Goal: Information Seeking & Learning: Learn about a topic

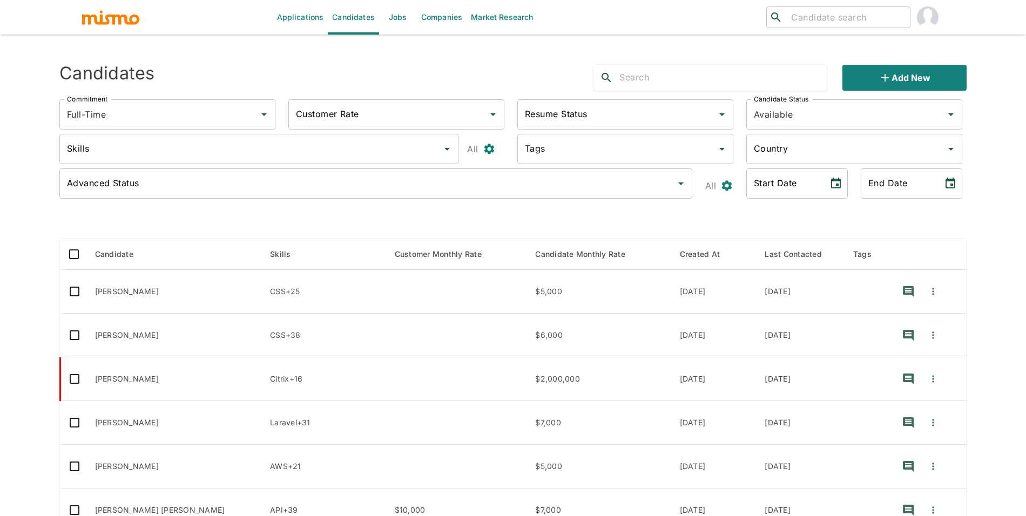
scroll to position [57, 0]
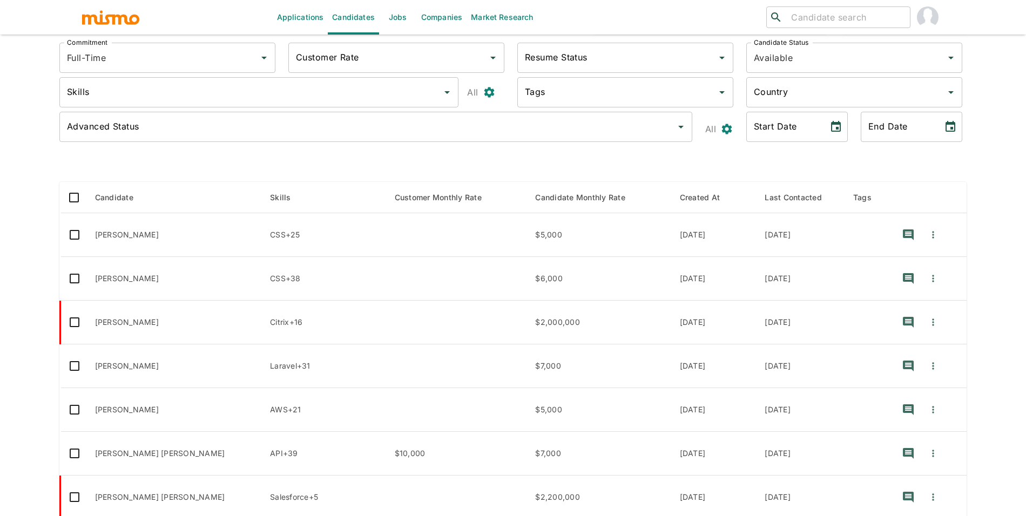
click at [829, 18] on input "search" at bounding box center [846, 17] width 119 height 15
type input "d"
type input "felipe gom"
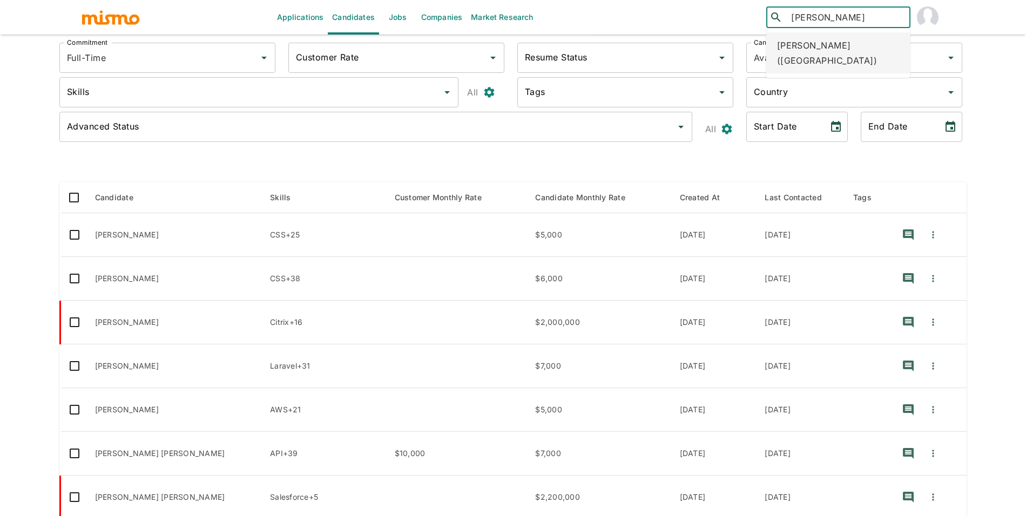
click at [805, 42] on div "Felipe Gomes (Brazil)" at bounding box center [839, 52] width 144 height 41
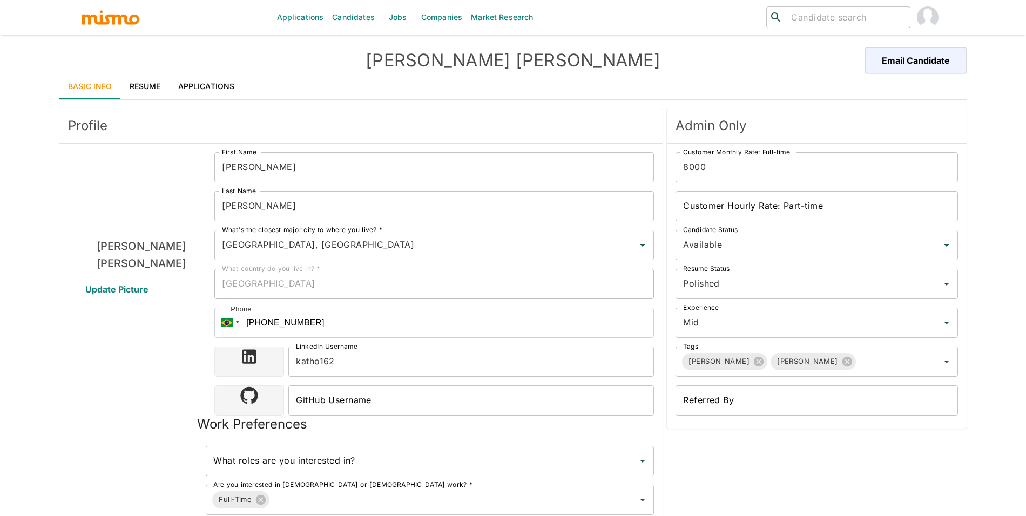
click at [228, 86] on link "Applications" at bounding box center [207, 86] width 74 height 26
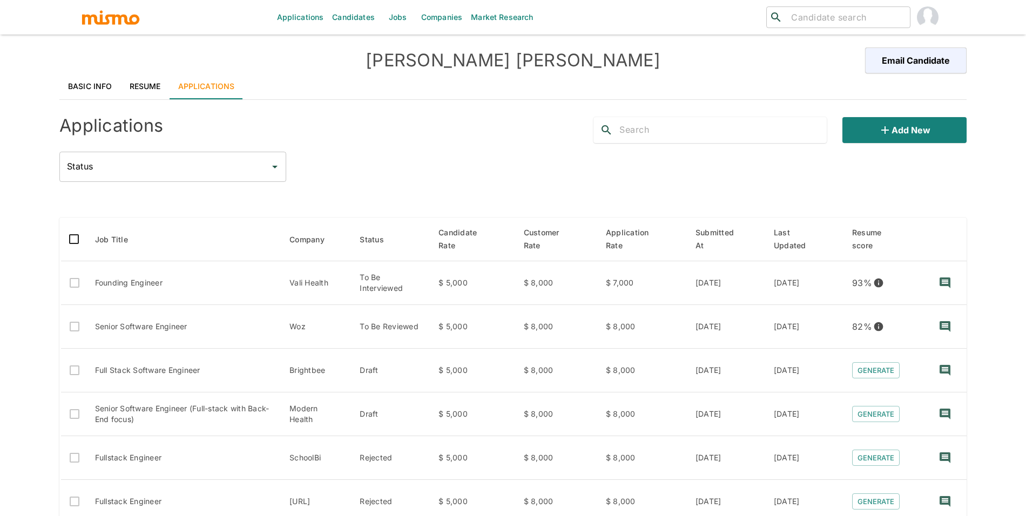
click at [155, 84] on link "Resume" at bounding box center [145, 86] width 49 height 26
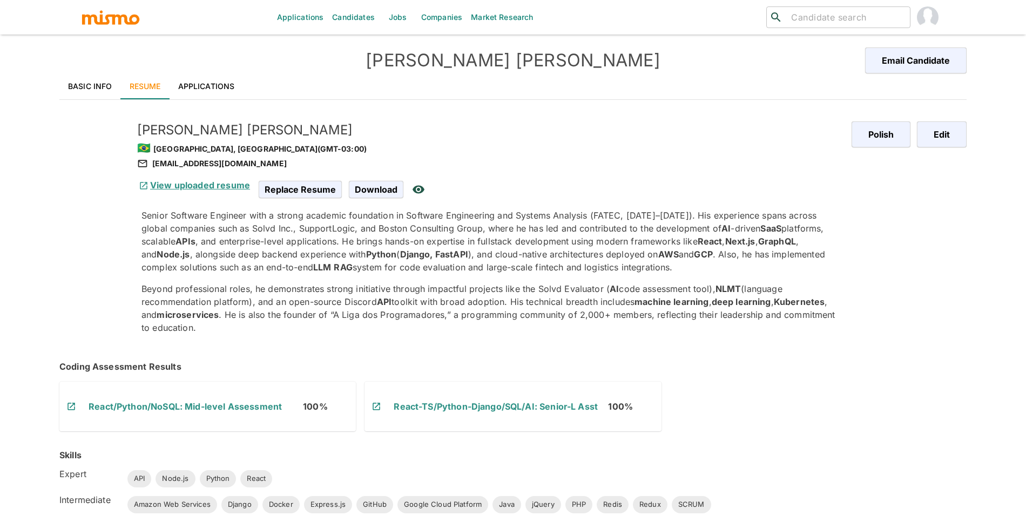
click at [169, 185] on link "View uploaded resume" at bounding box center [193, 185] width 113 height 11
click at [77, 88] on link "Basic Info" at bounding box center [90, 86] width 62 height 26
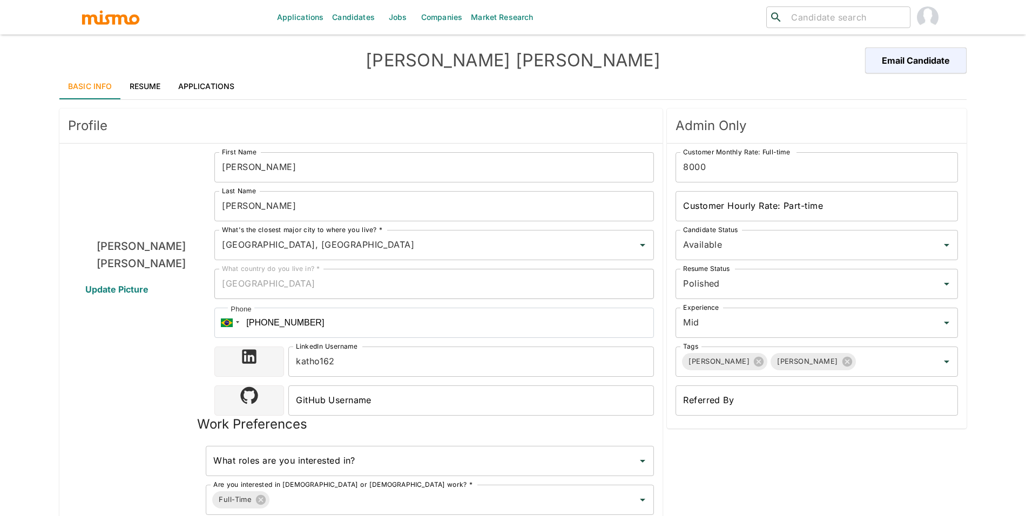
scroll to position [656, 0]
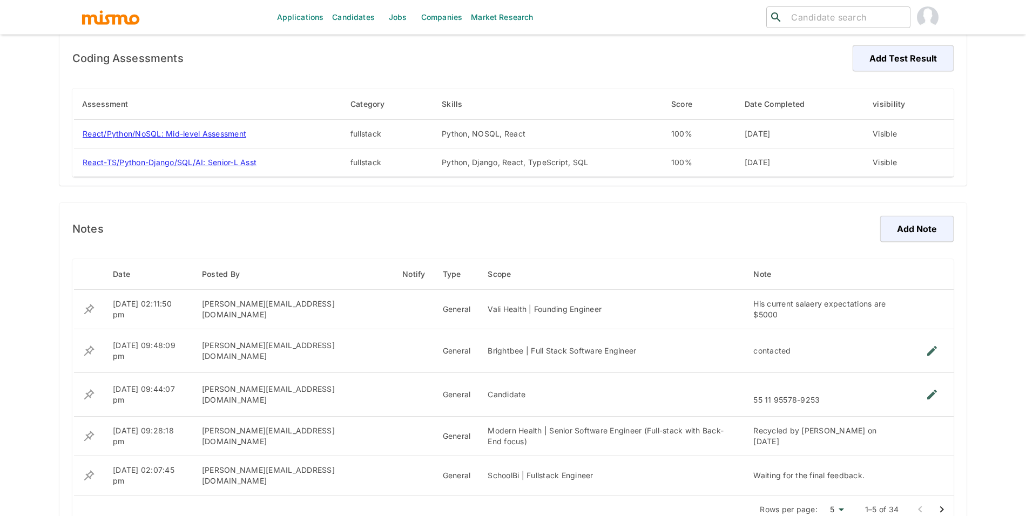
click at [945, 503] on icon "Go to next page" at bounding box center [942, 509] width 13 height 13
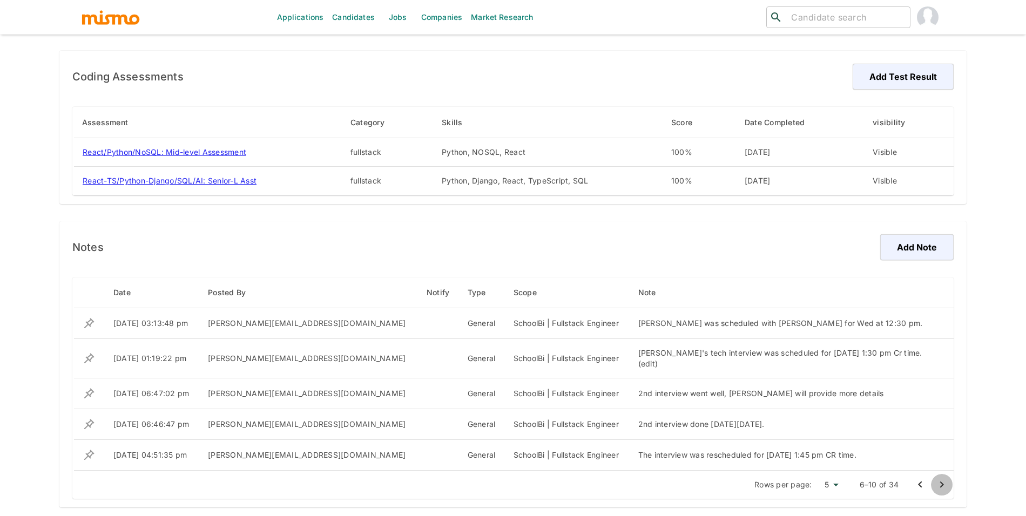
click at [945, 488] on icon "Go to next page" at bounding box center [942, 485] width 13 height 13
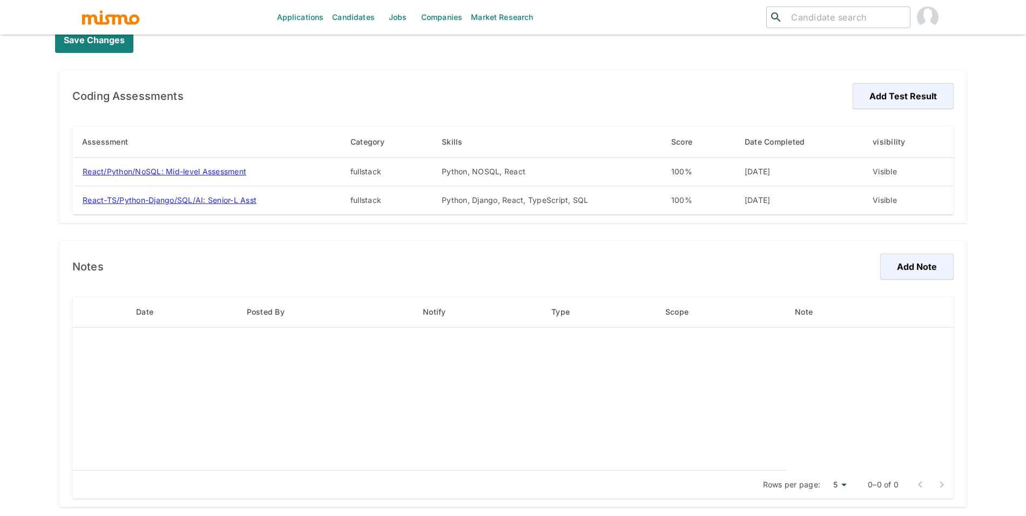
scroll to position [630, 0]
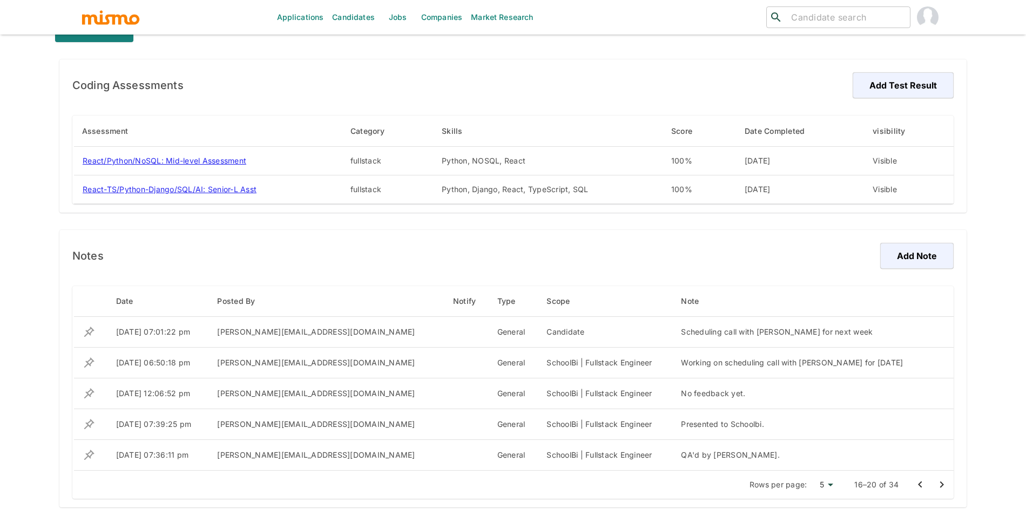
click at [945, 488] on icon "Go to next page" at bounding box center [942, 485] width 13 height 13
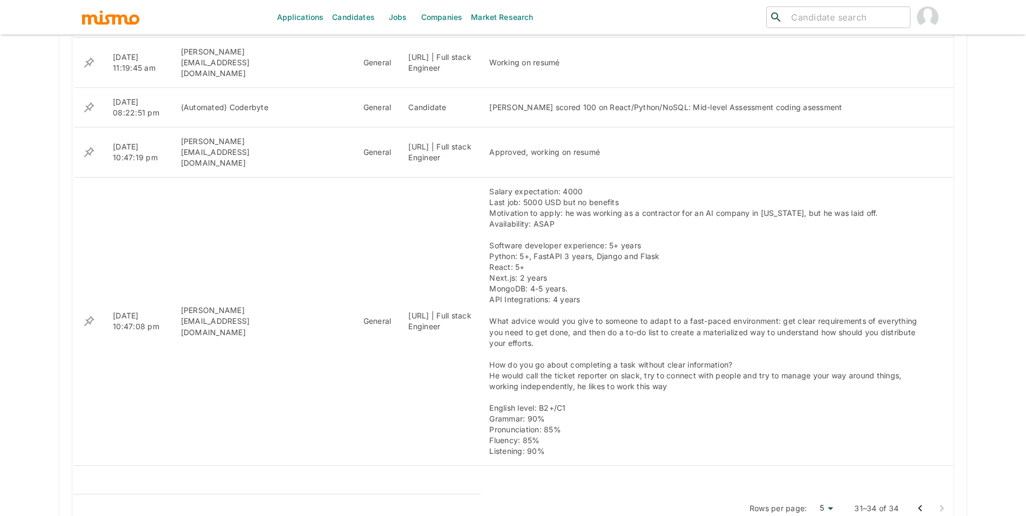
scroll to position [905, 0]
click at [926, 505] on icon "Go to previous page" at bounding box center [920, 511] width 13 height 13
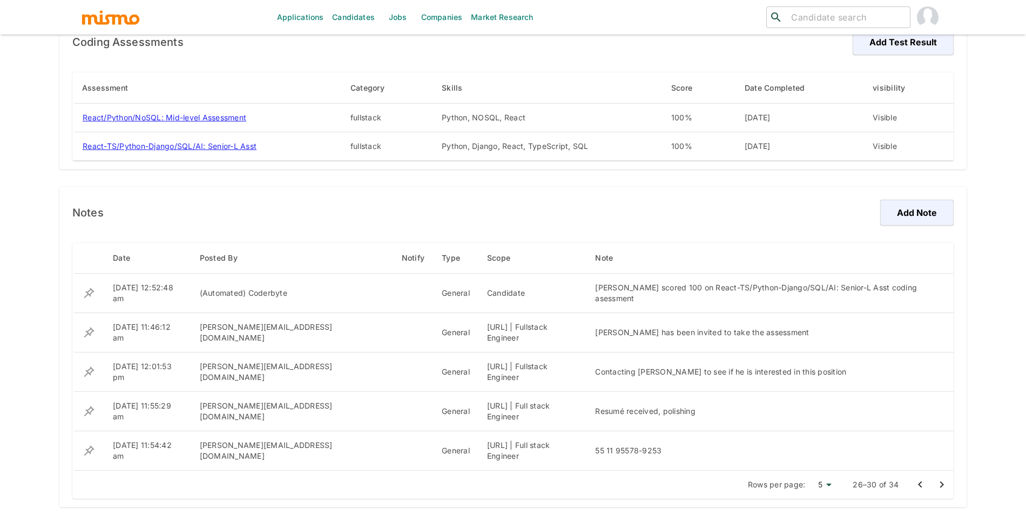
scroll to position [630, 0]
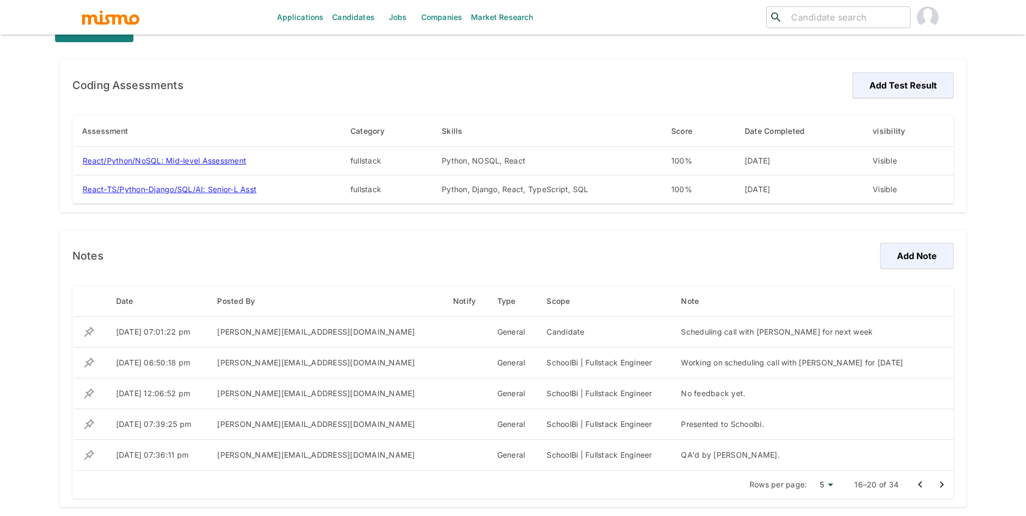
click at [926, 483] on icon "Go to previous page" at bounding box center [920, 485] width 13 height 13
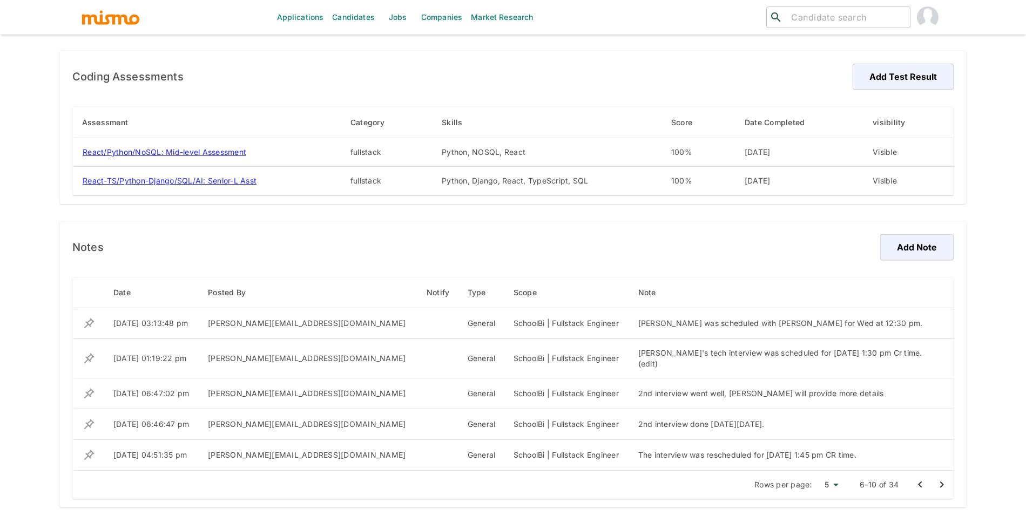
click at [926, 483] on icon "Go to previous page" at bounding box center [920, 485] width 13 height 13
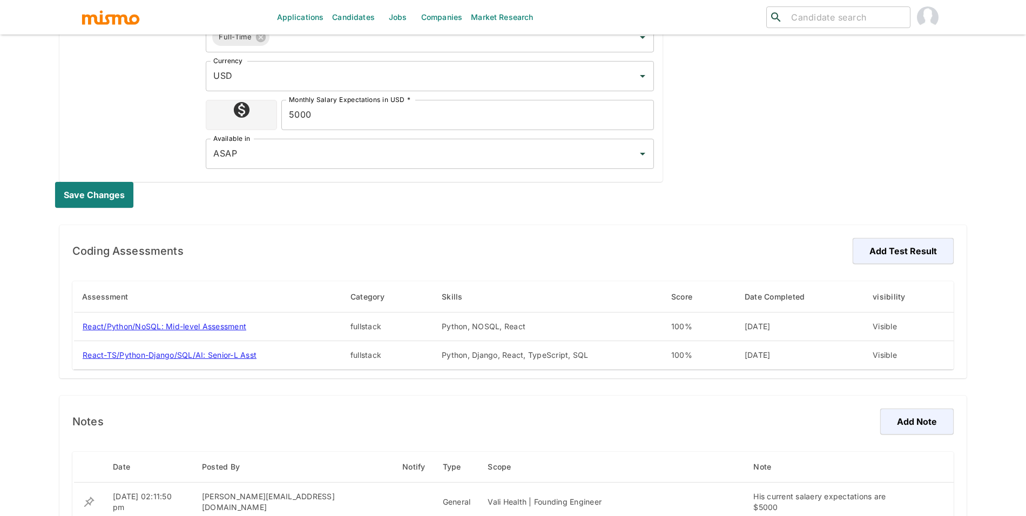
scroll to position [387, 0]
